Goal: Task Accomplishment & Management: Complete application form

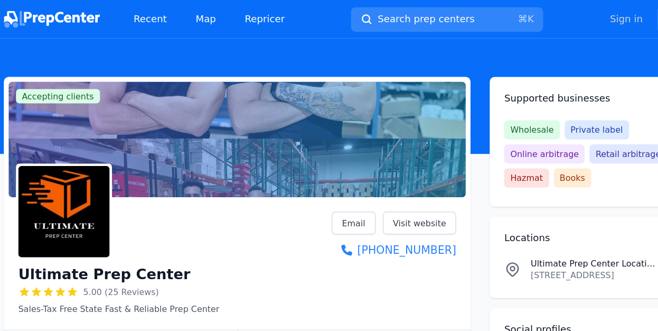
click at [566, 15] on link "Sign in" at bounding box center [564, 17] width 29 height 13
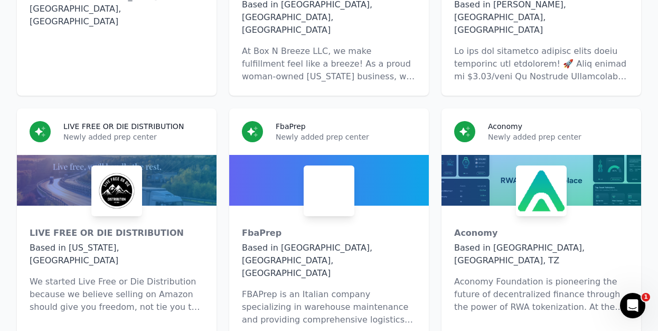
scroll to position [7485, 0]
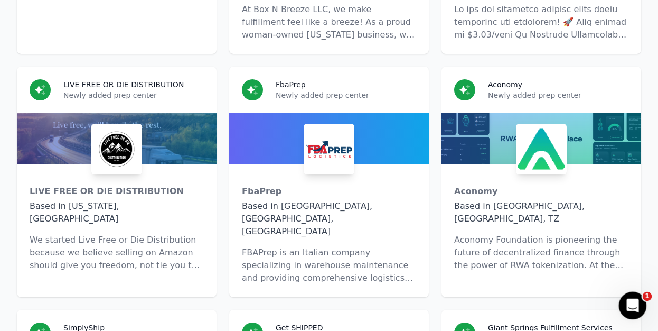
click at [633, 305] on icon "Open Intercom Messenger" at bounding box center [631, 303] width 17 height 17
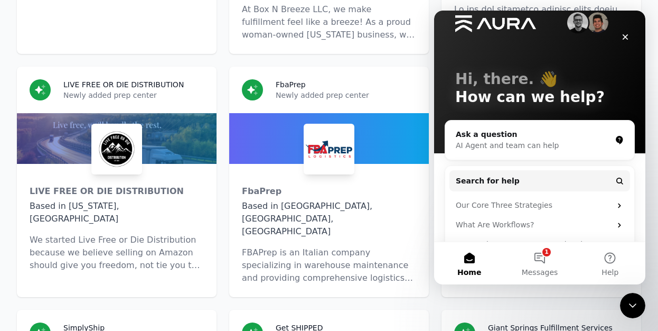
scroll to position [0, 0]
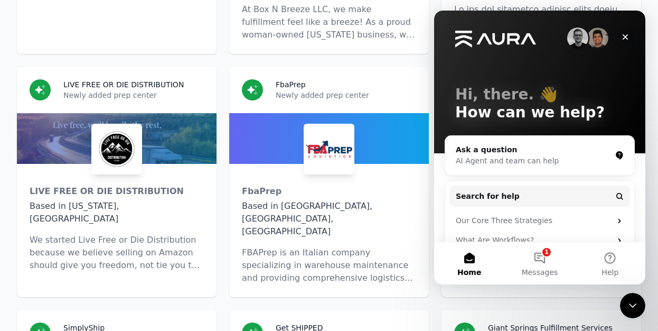
click at [625, 36] on icon "Close" at bounding box center [626, 37] width 6 height 6
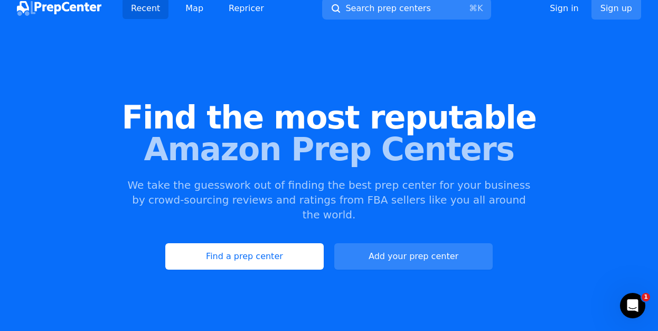
scroll to position [7, 0]
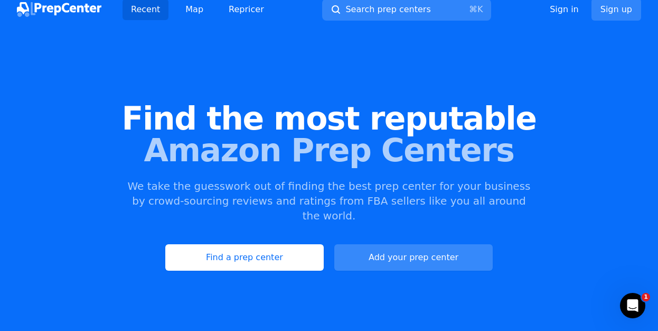
click at [404, 244] on link "Add your prep center" at bounding box center [414, 257] width 159 height 26
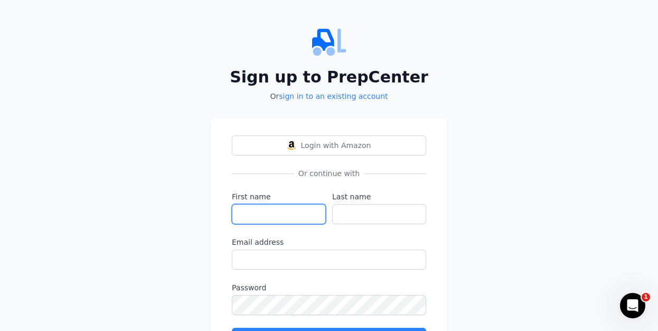
click at [259, 210] on input "First name" at bounding box center [279, 214] width 94 height 20
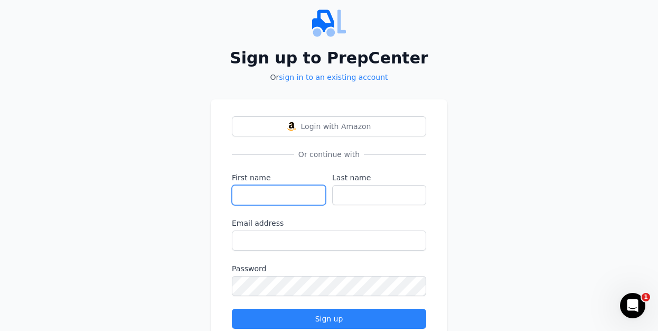
scroll to position [18, 0]
click at [261, 198] on input "First name" at bounding box center [279, 195] width 94 height 20
type input "Frank"
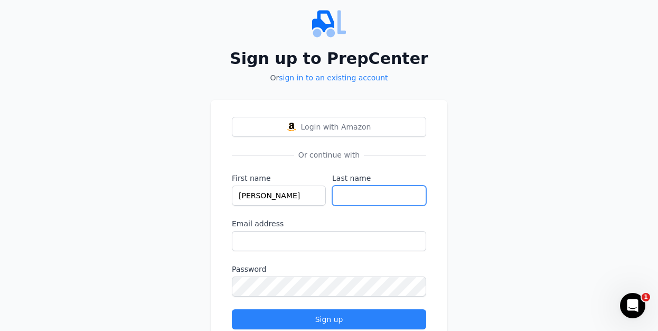
type input "Corradino"
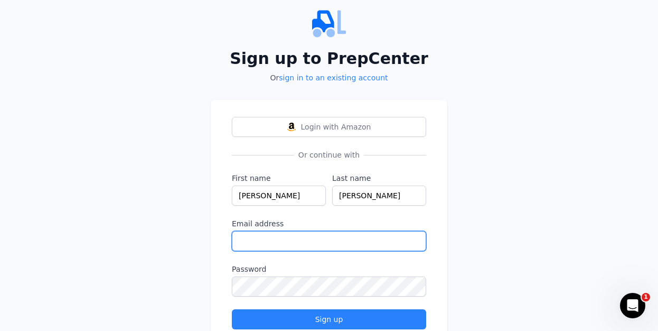
type input "Fandcwholesale@gmail.com"
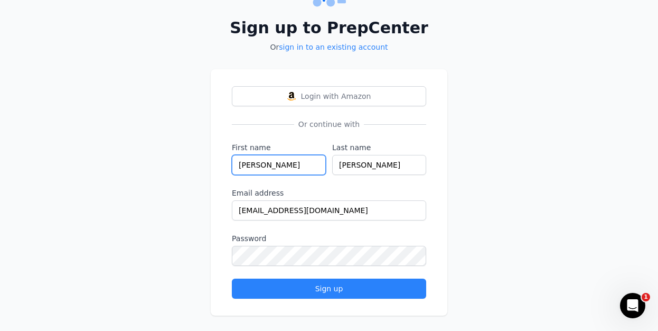
scroll to position [58, 0]
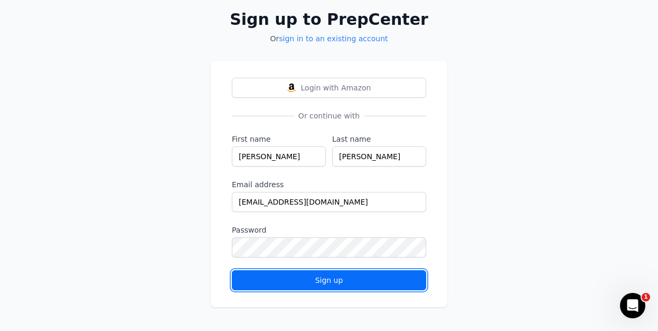
click at [314, 280] on div "Sign up" at bounding box center [329, 280] width 176 height 11
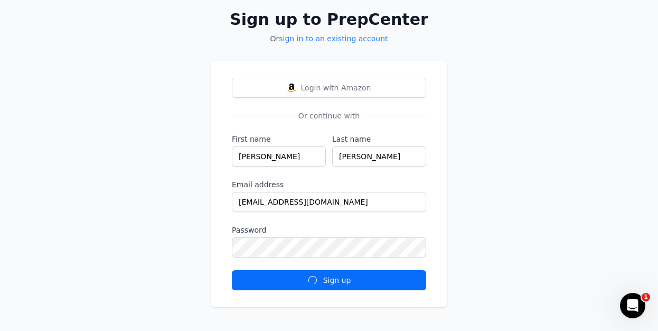
scroll to position [0, 0]
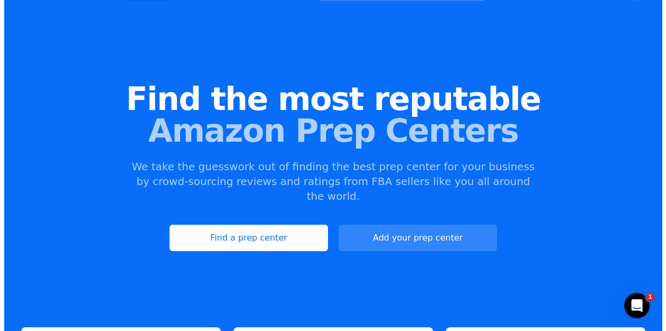
scroll to position [35, 0]
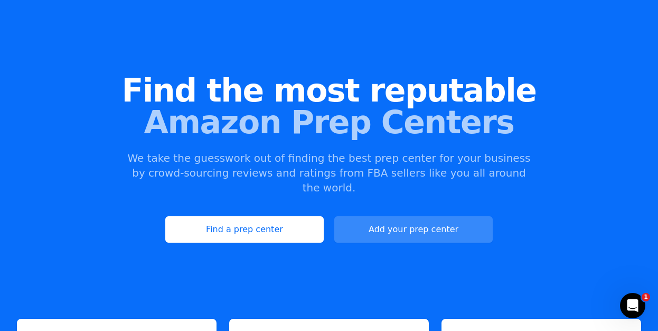
click at [392, 216] on button "Add your prep center" at bounding box center [414, 229] width 159 height 26
select select "US"
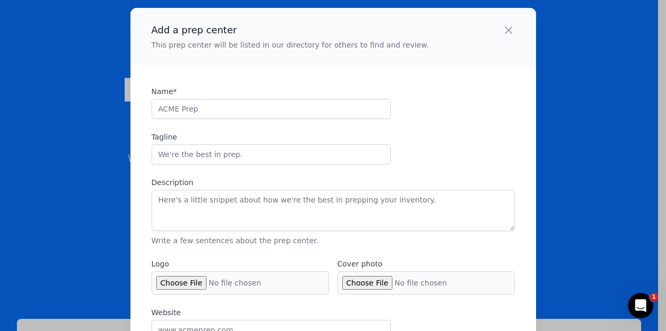
scroll to position [0, 0]
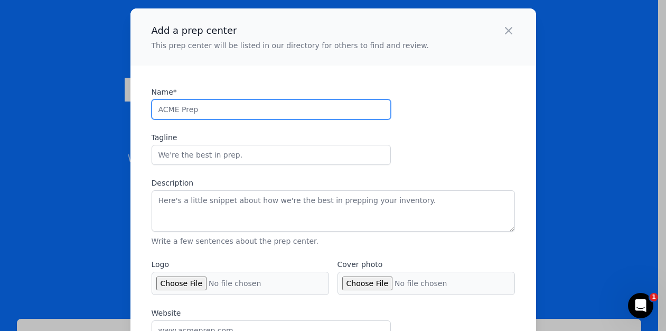
click at [199, 110] on input "Name*" at bounding box center [271, 109] width 239 height 20
type input "Wrap/pack/ship"
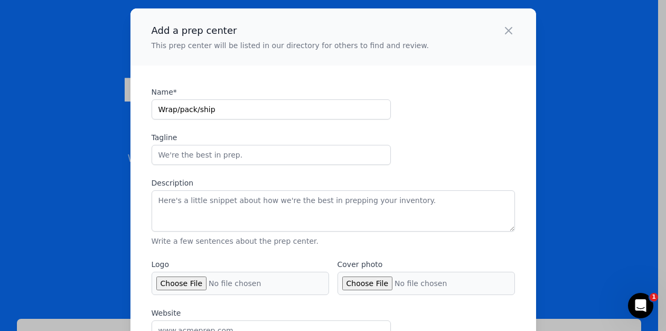
click at [439, 110] on div "Name* Wrap/pack/ship Tagline Description Write a few sentences about the prep c…" at bounding box center [334, 167] width 364 height 160
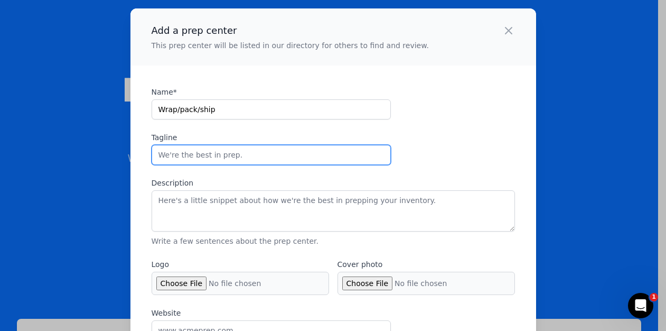
click at [197, 154] on input "Tagline" at bounding box center [271, 155] width 239 height 20
type input "Prep Done Right"
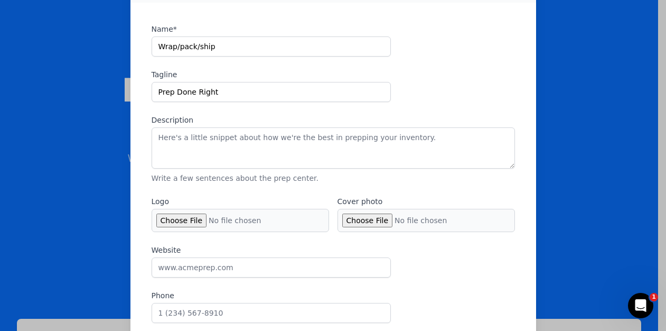
scroll to position [62, 0]
